Goal: Task Accomplishment & Management: Use online tool/utility

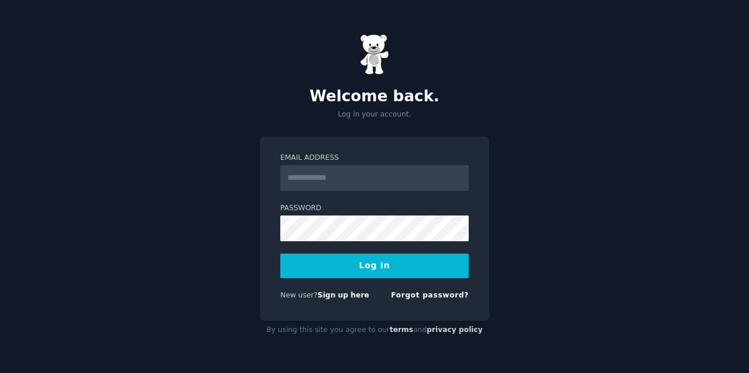
click at [349, 173] on input "Email Address" at bounding box center [374, 178] width 188 height 26
type input "**********"
click at [356, 213] on div "Password" at bounding box center [374, 222] width 188 height 38
click at [347, 242] on form "**********" at bounding box center [374, 229] width 188 height 152
click at [553, 202] on div "**********" at bounding box center [374, 186] width 749 height 373
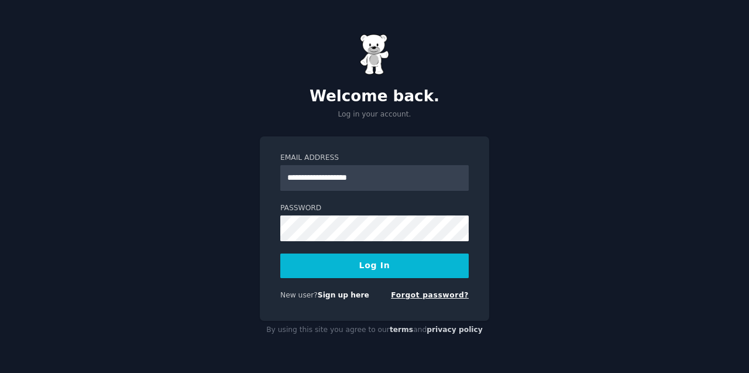
click at [430, 296] on link "Forgot password?" at bounding box center [430, 295] width 78 height 8
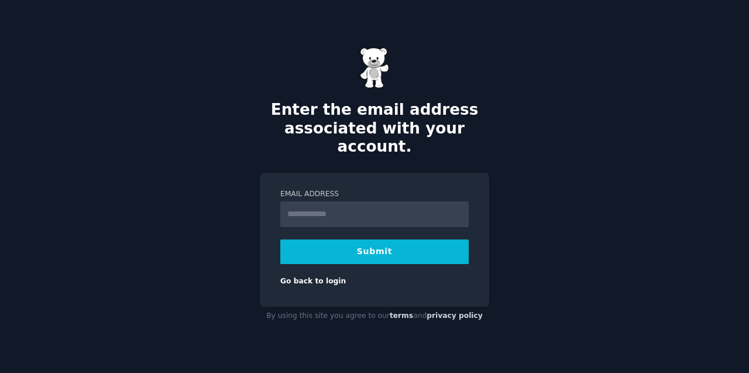
click at [338, 207] on input "Email Address" at bounding box center [374, 214] width 188 height 26
type input "**********"
click at [359, 244] on button "Submit" at bounding box center [374, 251] width 188 height 25
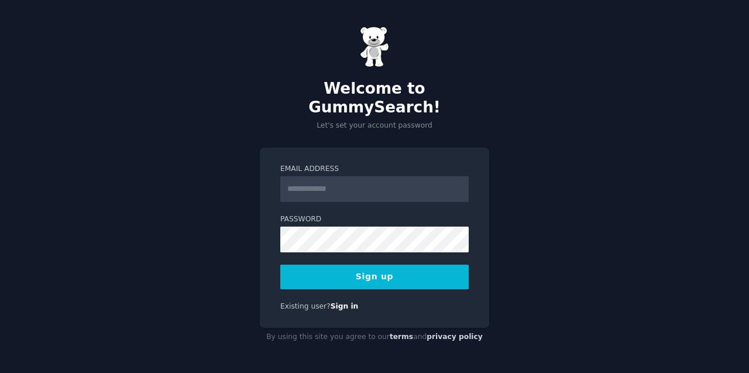
click at [314, 180] on input "Email Address" at bounding box center [374, 189] width 188 height 26
type input "**********"
click at [358, 270] on button "Sign up" at bounding box center [374, 276] width 188 height 25
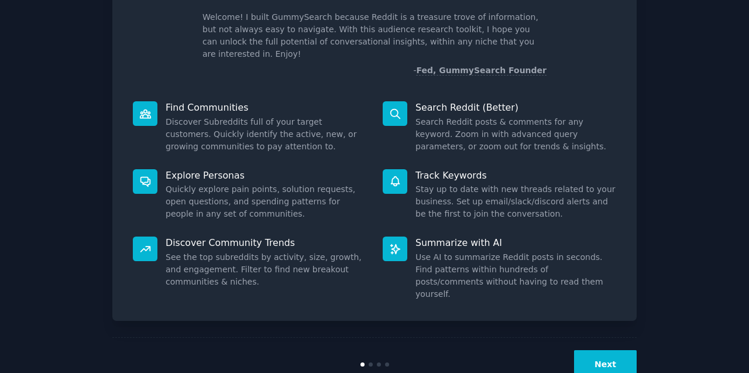
scroll to position [77, 0]
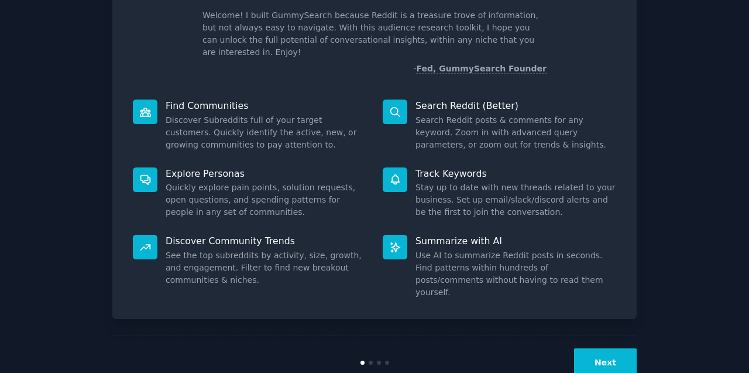
click at [597, 348] on button "Next" at bounding box center [605, 362] width 63 height 29
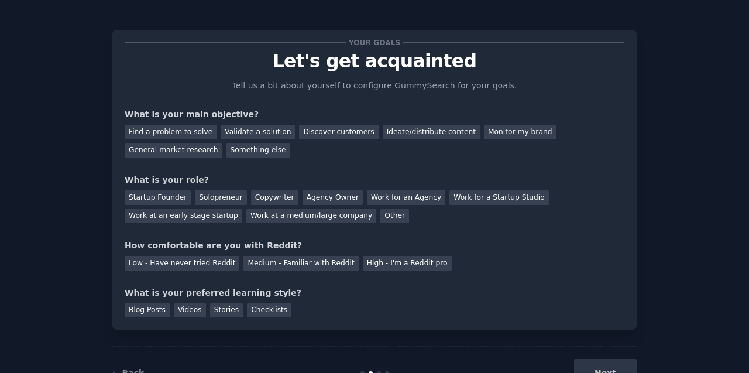
scroll to position [3, 0]
click at [400, 131] on div "Ideate/distribute content" at bounding box center [431, 132] width 97 height 15
click at [224, 196] on div "Solopreneur" at bounding box center [220, 197] width 51 height 15
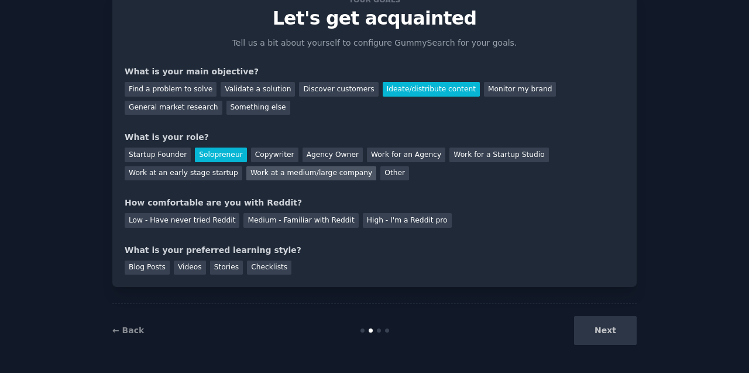
scroll to position [46, 0]
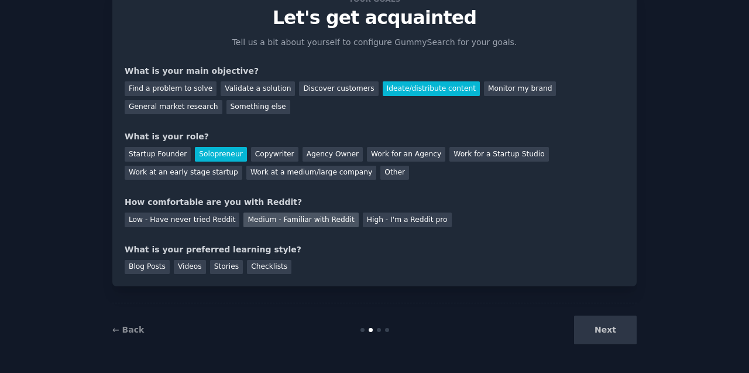
click at [254, 221] on div "Medium - Familiar with Reddit" at bounding box center [300, 219] width 115 height 15
click at [152, 266] on div "Blog Posts" at bounding box center [147, 267] width 45 height 15
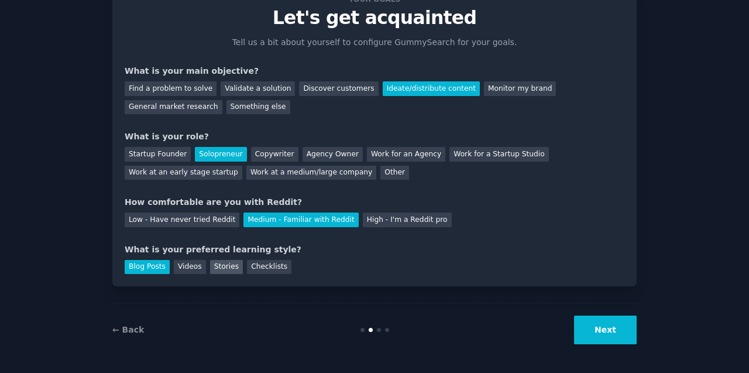
click at [224, 263] on div "Stories" at bounding box center [226, 267] width 33 height 15
click at [193, 265] on div "Videos" at bounding box center [190, 267] width 32 height 15
click at [153, 269] on div "Blog Posts" at bounding box center [147, 267] width 45 height 15
click at [609, 330] on button "Next" at bounding box center [605, 329] width 63 height 29
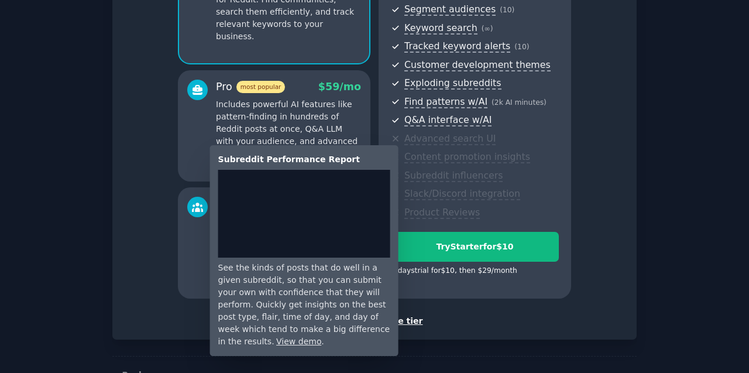
scroll to position [156, 0]
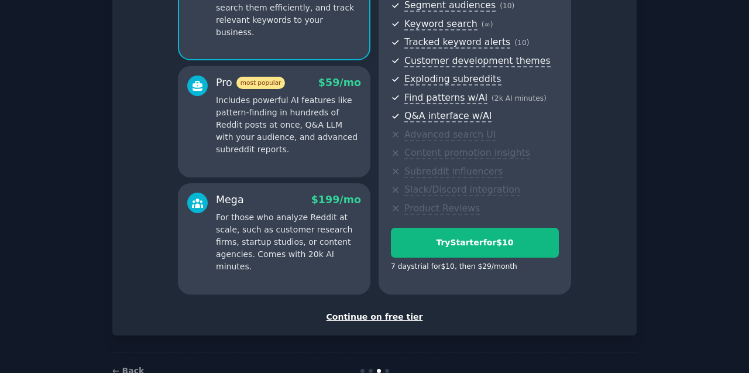
click at [356, 315] on div "Continue on free tier" at bounding box center [375, 317] width 500 height 12
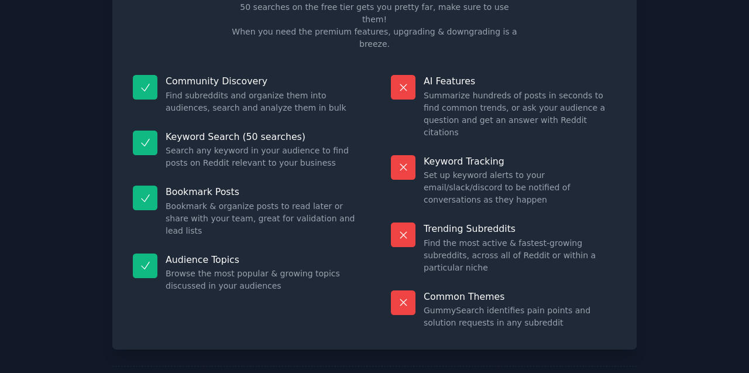
scroll to position [83, 0]
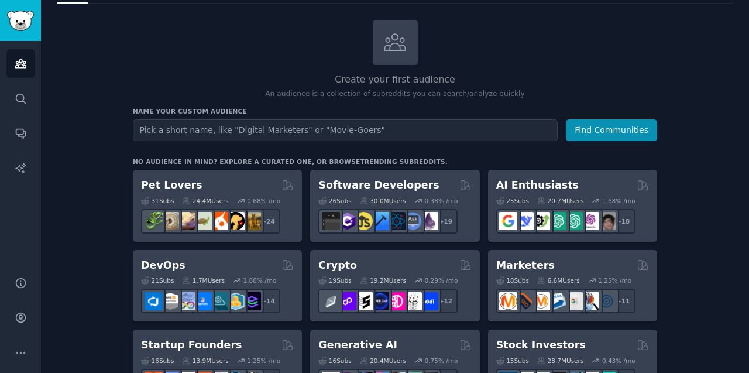
scroll to position [54, 0]
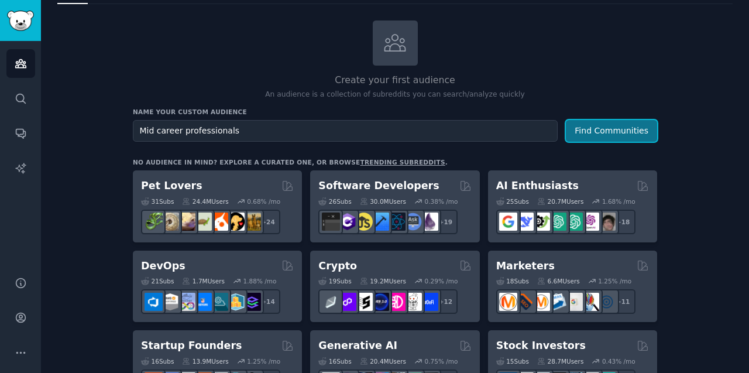
click at [599, 129] on button "Find Communities" at bounding box center [611, 131] width 91 height 22
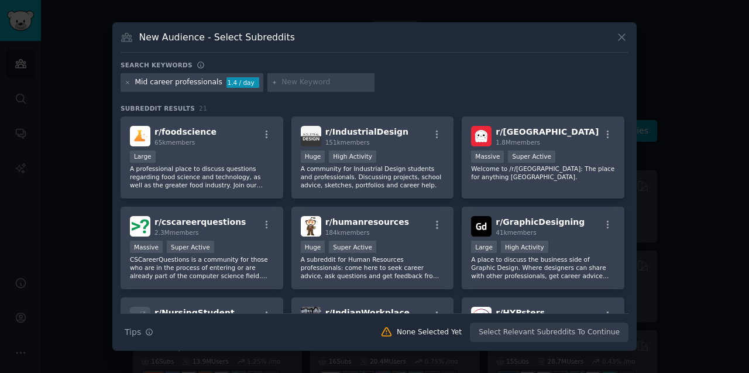
click at [219, 81] on div "Mid career professionals 1.4 / day" at bounding box center [192, 82] width 143 height 19
drag, startPoint x: 217, startPoint y: 81, endPoint x: 195, endPoint y: 82, distance: 21.7
click at [195, 82] on div "Mid career professionals 1.4 / day" at bounding box center [192, 82] width 143 height 19
click at [217, 81] on div "Mid career professionals" at bounding box center [178, 82] width 87 height 11
drag, startPoint x: 218, startPoint y: 83, endPoint x: 174, endPoint y: 87, distance: 44.7
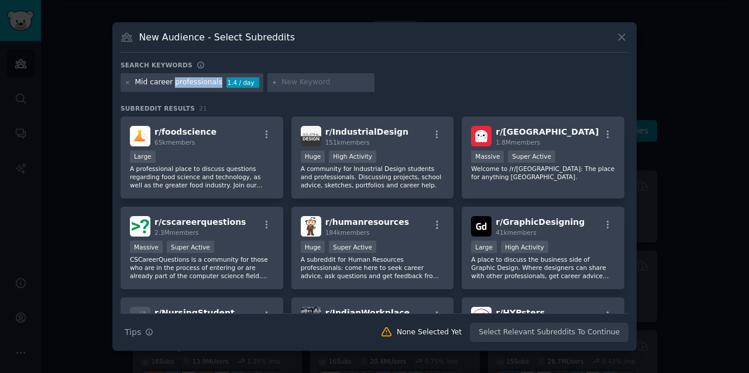
click at [174, 87] on div "Mid career professionals 1.4 / day" at bounding box center [192, 82] width 143 height 19
click at [623, 38] on icon at bounding box center [622, 38] width 6 height 6
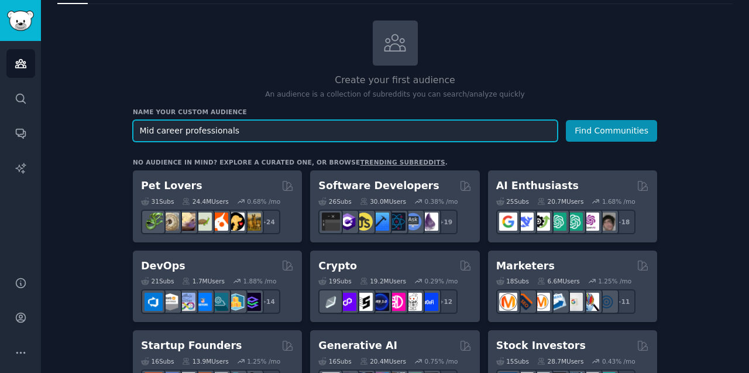
click at [300, 138] on input "Mid career professionals" at bounding box center [345, 131] width 425 height 22
type input "M"
type input "Career Changers and Pivoters"
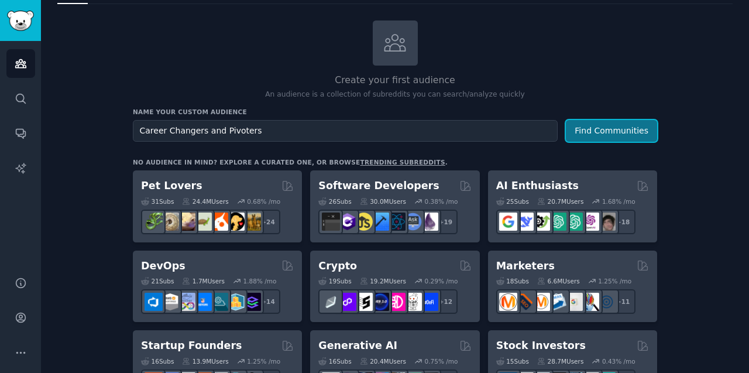
click at [619, 123] on button "Find Communities" at bounding box center [611, 131] width 91 height 22
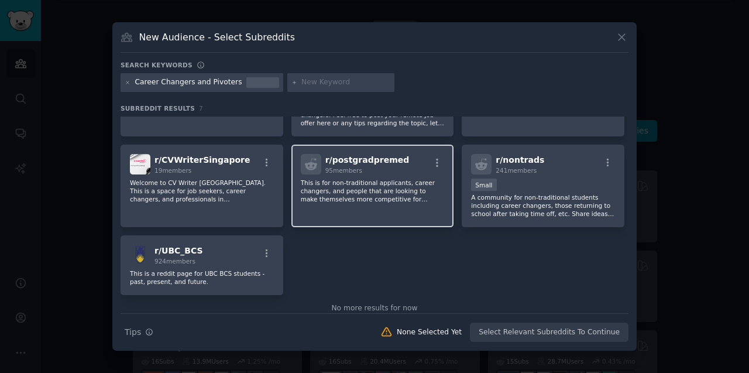
scroll to position [85, 0]
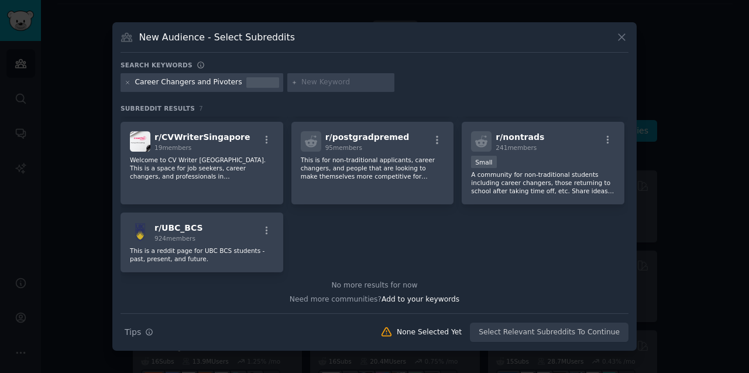
click at [626, 37] on icon at bounding box center [622, 37] width 12 height 12
